Goal: Navigation & Orientation: Find specific page/section

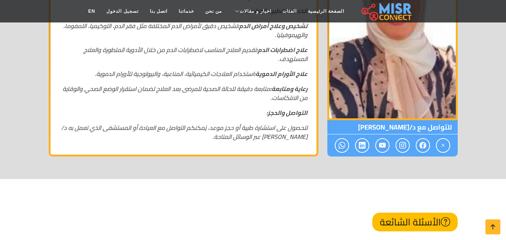
scroll to position [396, 0]
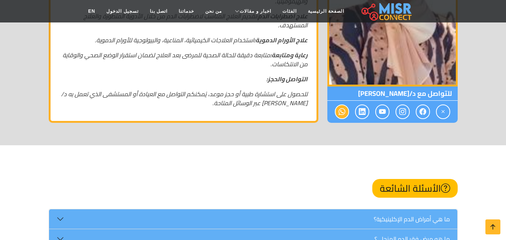
click at [340, 106] on icon at bounding box center [342, 112] width 7 height 12
click at [343, 106] on icon at bounding box center [342, 112] width 7 height 12
click at [422, 106] on icon at bounding box center [423, 112] width 7 height 12
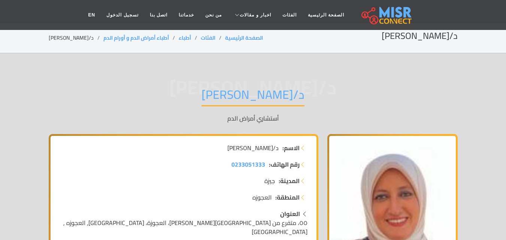
scroll to position [0, 0]
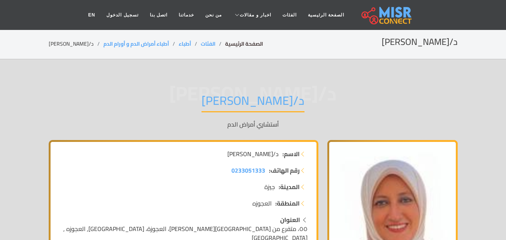
click at [226, 42] on link "الصفحة الرئيسية" at bounding box center [244, 44] width 38 height 10
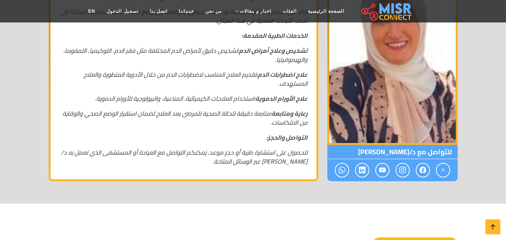
scroll to position [112, 0]
